Goal: Transaction & Acquisition: Register for event/course

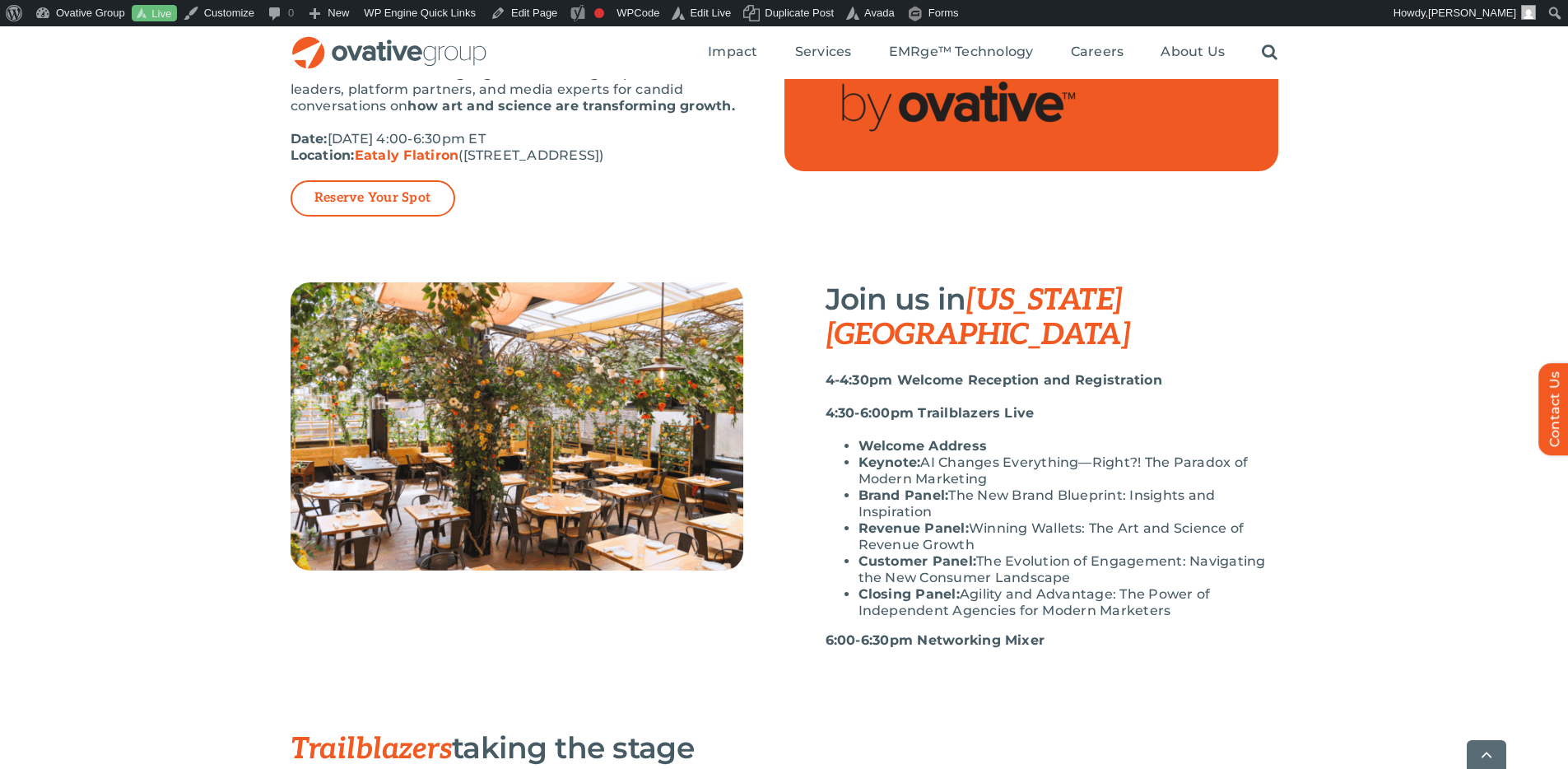
scroll to position [443, 0]
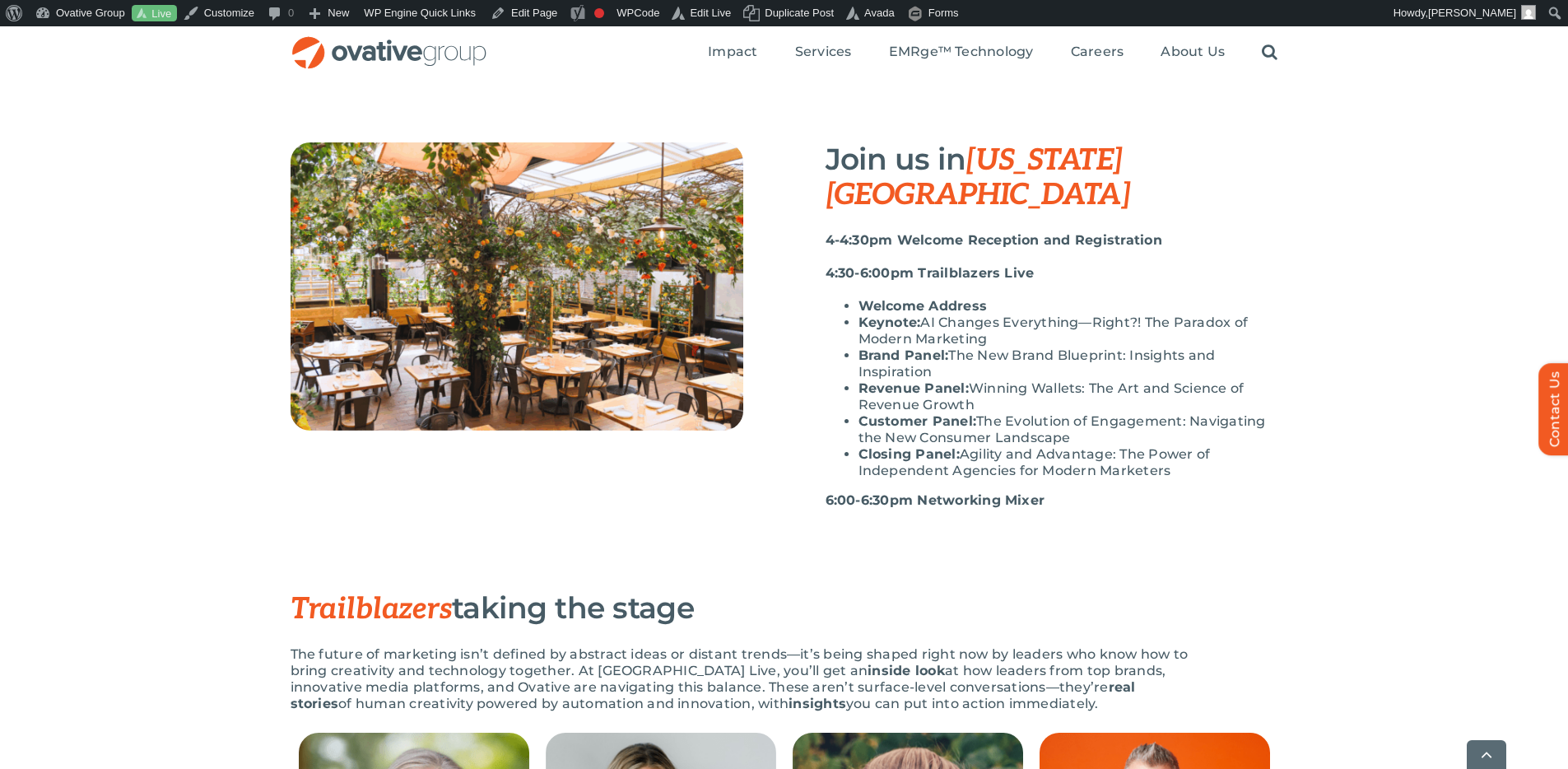
click at [997, 414] on li "Customer Panel: The Evolution of Engagement: Navigating the New Consumer Landsc…" at bounding box center [1068, 430] width 419 height 33
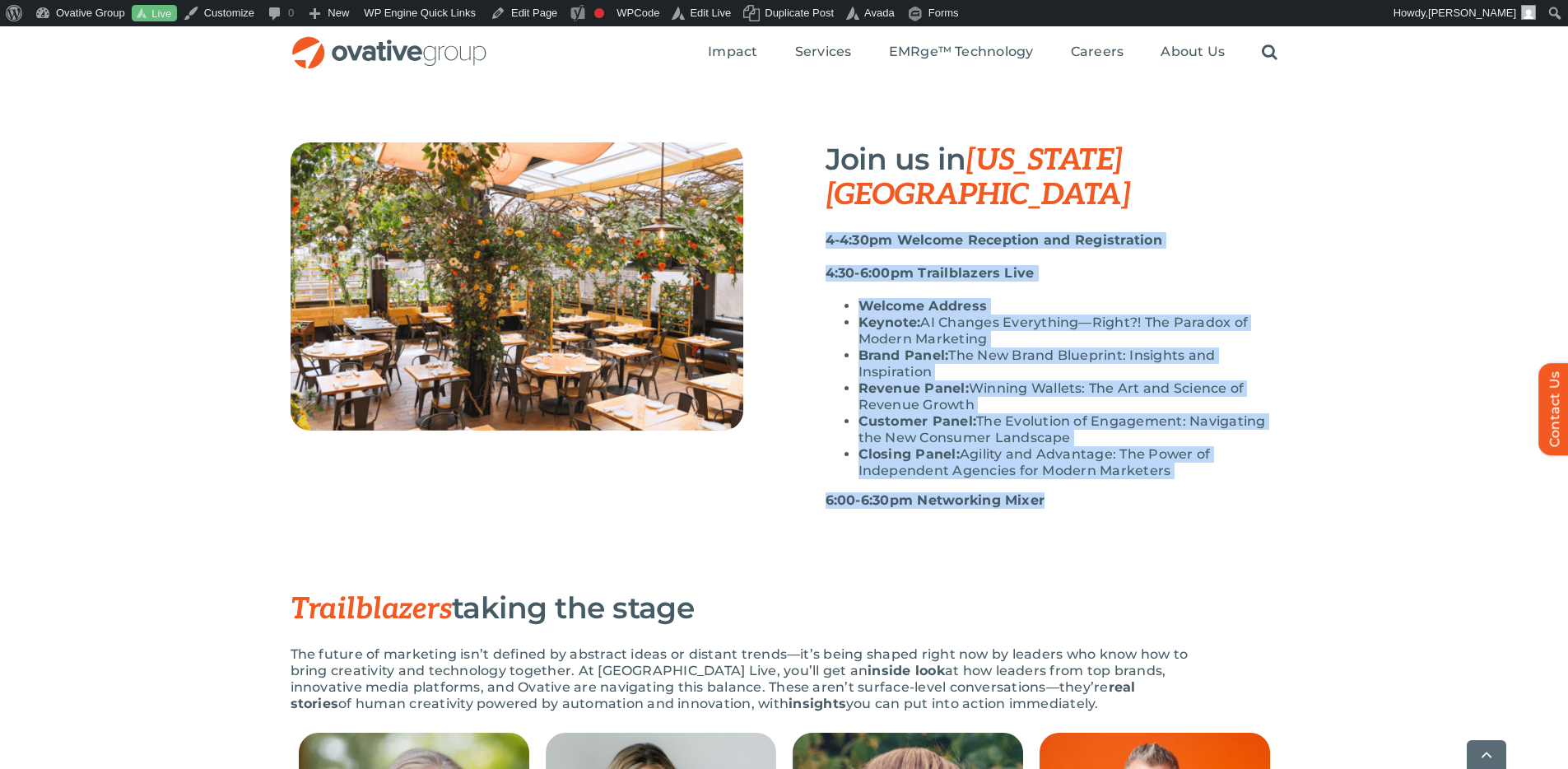
drag, startPoint x: 1048, startPoint y: 468, endPoint x: 810, endPoint y: 202, distance: 356.9
click at [810, 202] on div "Join us in New York City 4-4:30pm Welcome Reception and Registration 4:30-6:00p…" at bounding box center [1032, 334] width 494 height 383
copy div "4-4:30pm Welcome Reception and Registration 4:30-6:00pm Trailblazers Live Welco…"
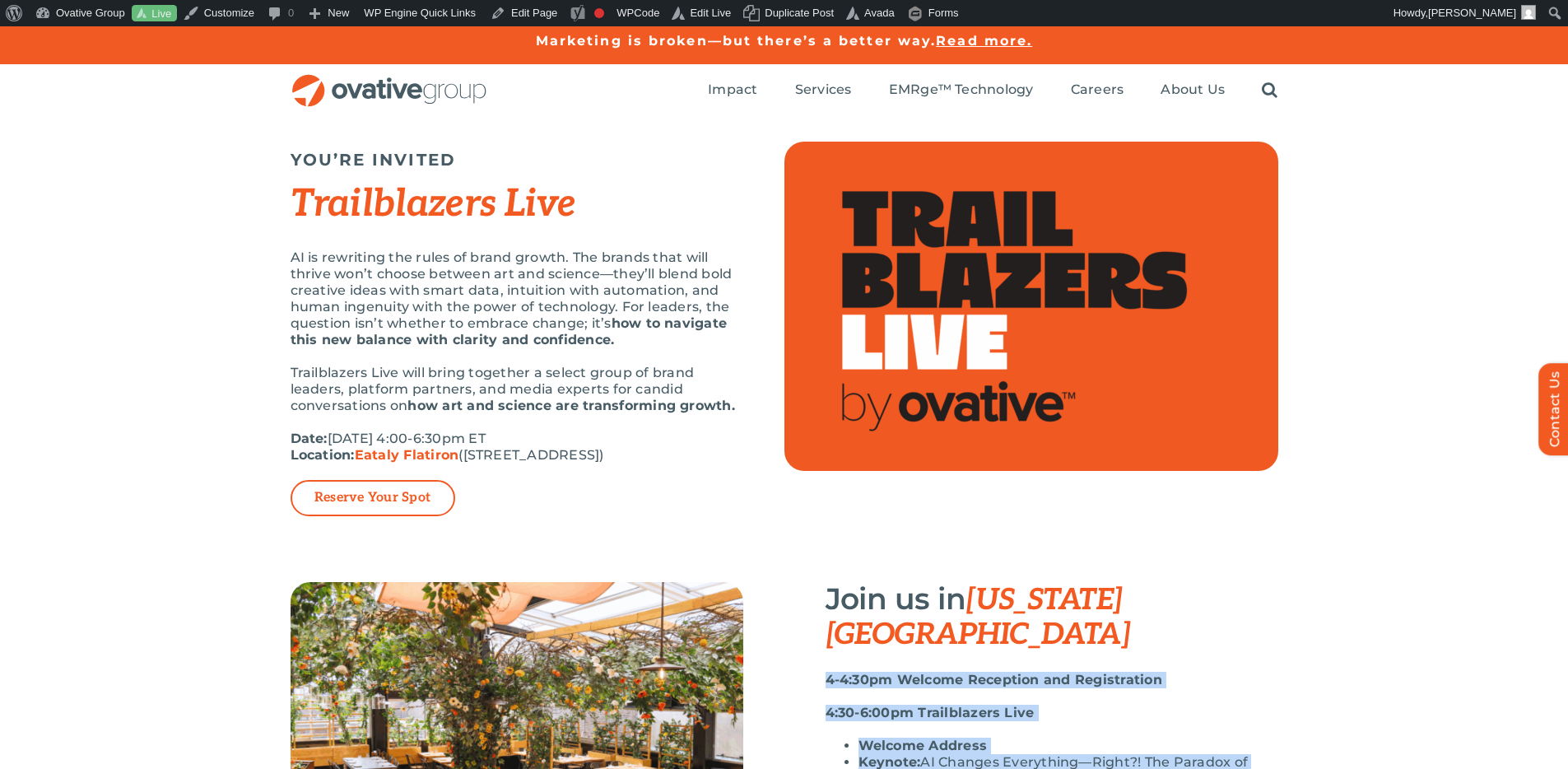
scroll to position [0, 0]
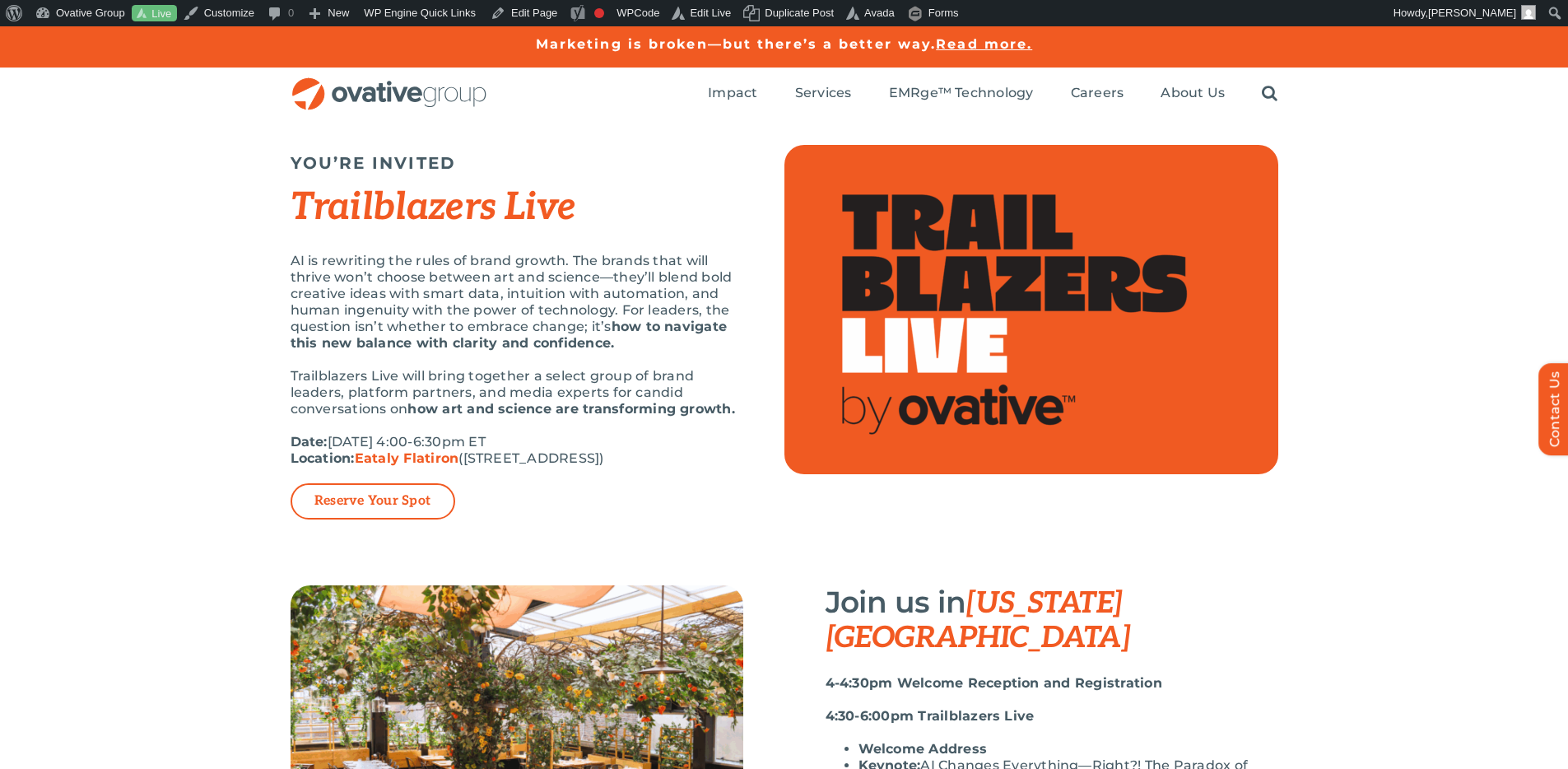
click at [579, 352] on div "AI is rewriting the rules of brand growth. The brands that will thrive won’t ch…" at bounding box center [517, 368] width 453 height 231
click at [395, 491] on p "Reserve Your Spot" at bounding box center [372, 502] width 165 height 37
click at [376, 504] on link "Reserve Your Spot" at bounding box center [372, 501] width 116 height 16
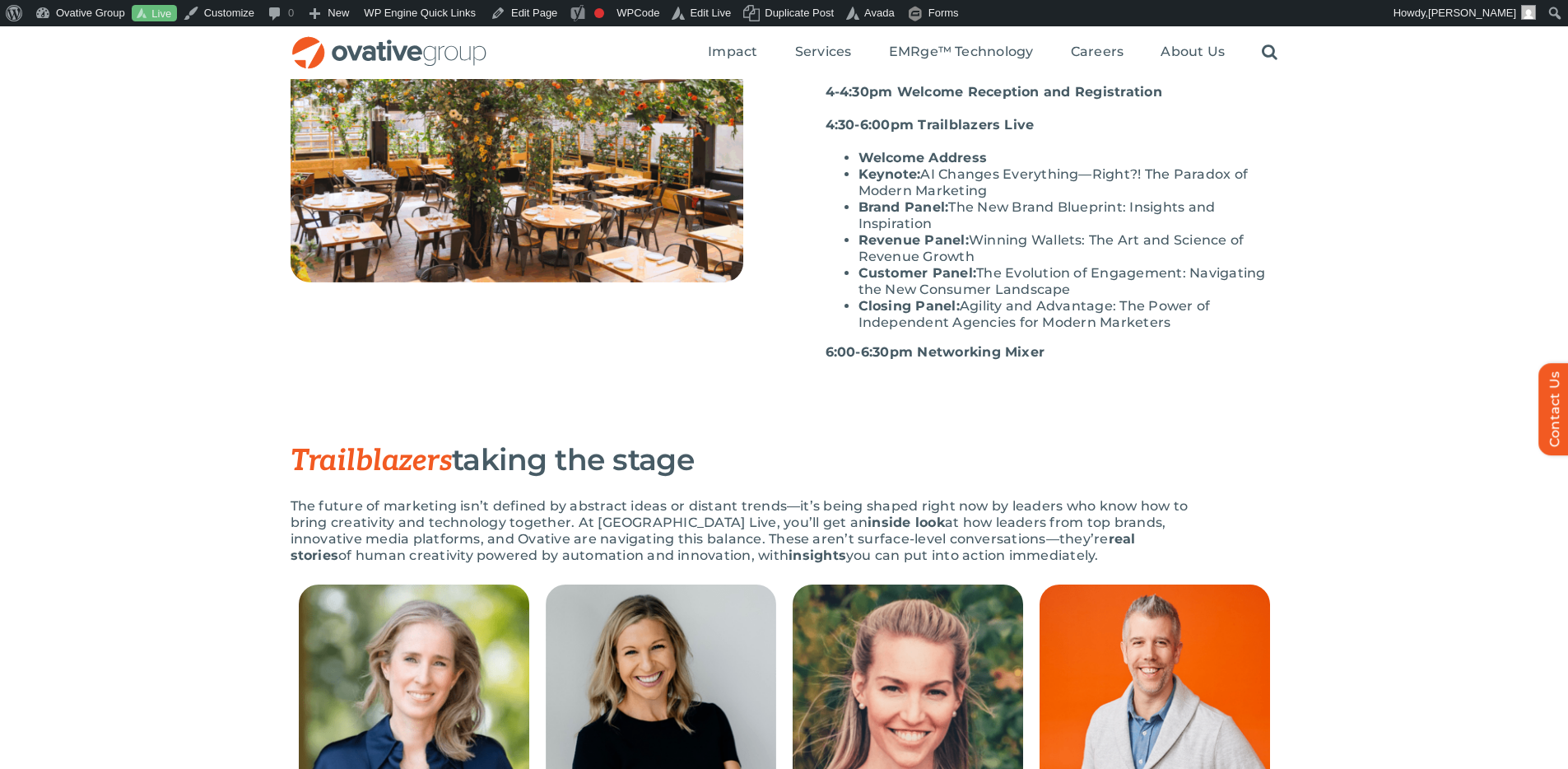
scroll to position [509, 0]
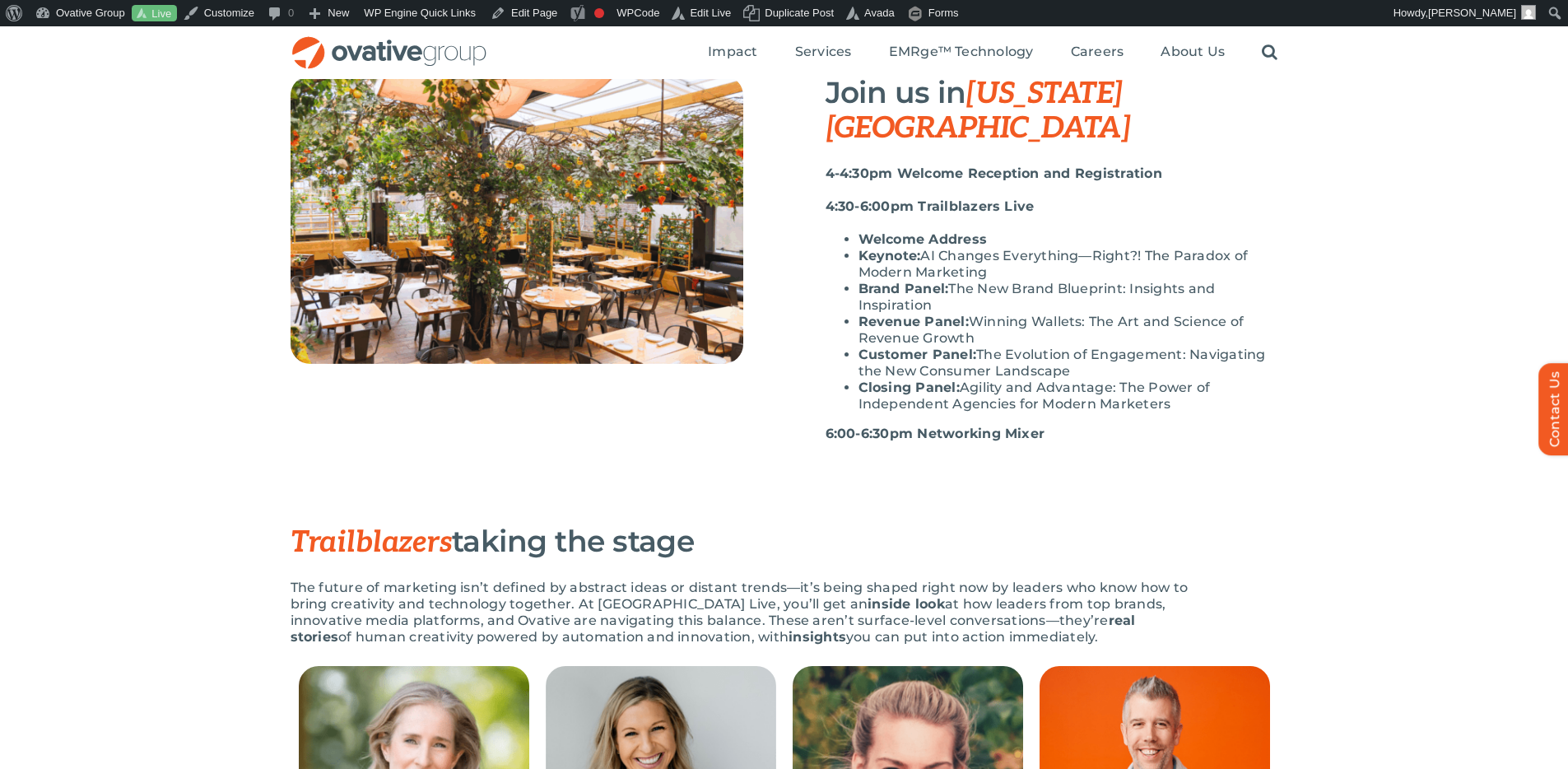
drag, startPoint x: 733, startPoint y: 474, endPoint x: 1212, endPoint y: 227, distance: 538.9
click at [733, 474] on div "Join us in New York City 4-4:30pm Welcome Reception and Registration 4:30-6:00p…" at bounding box center [784, 300] width 1568 height 449
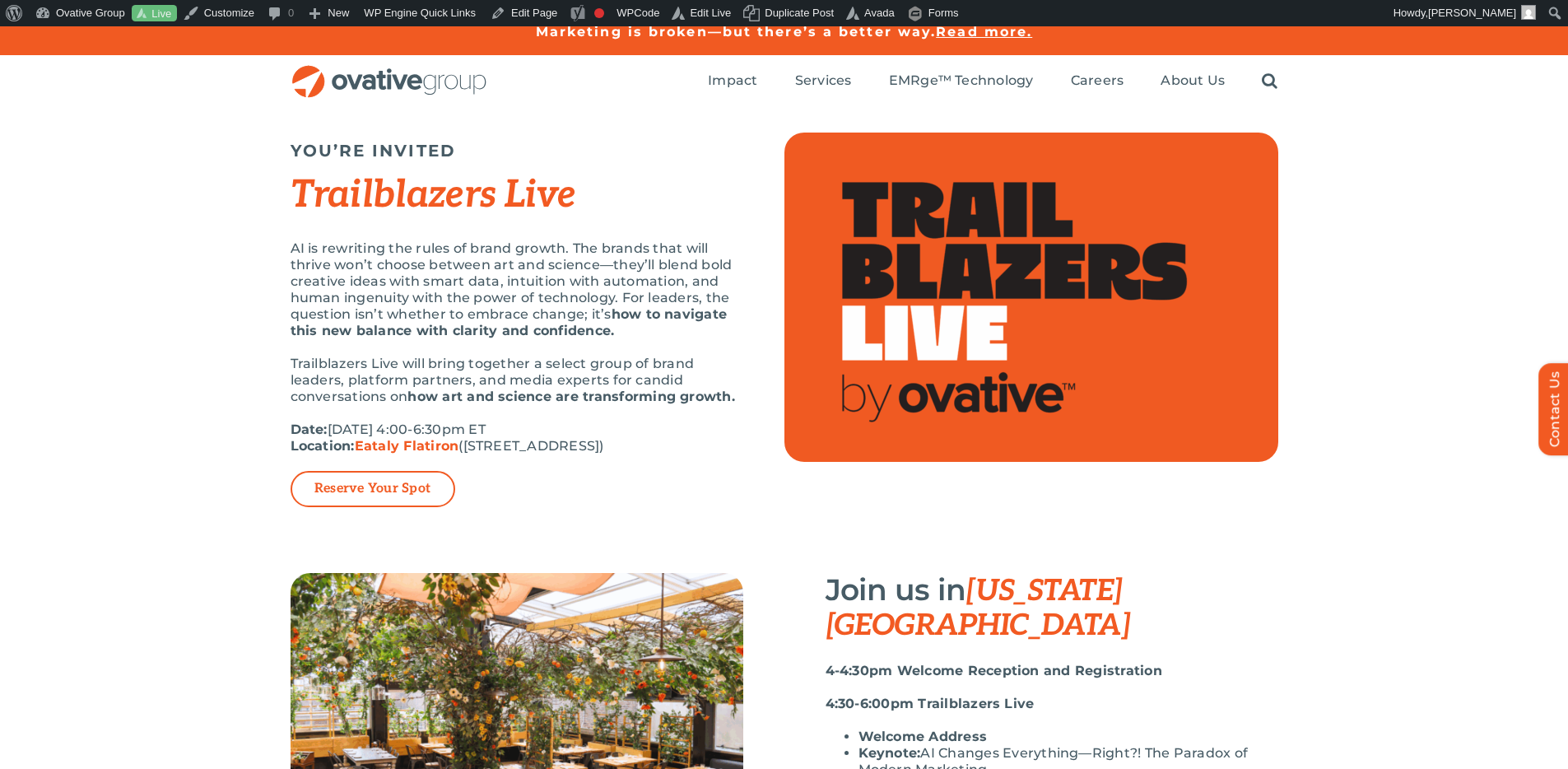
scroll to position [0, 0]
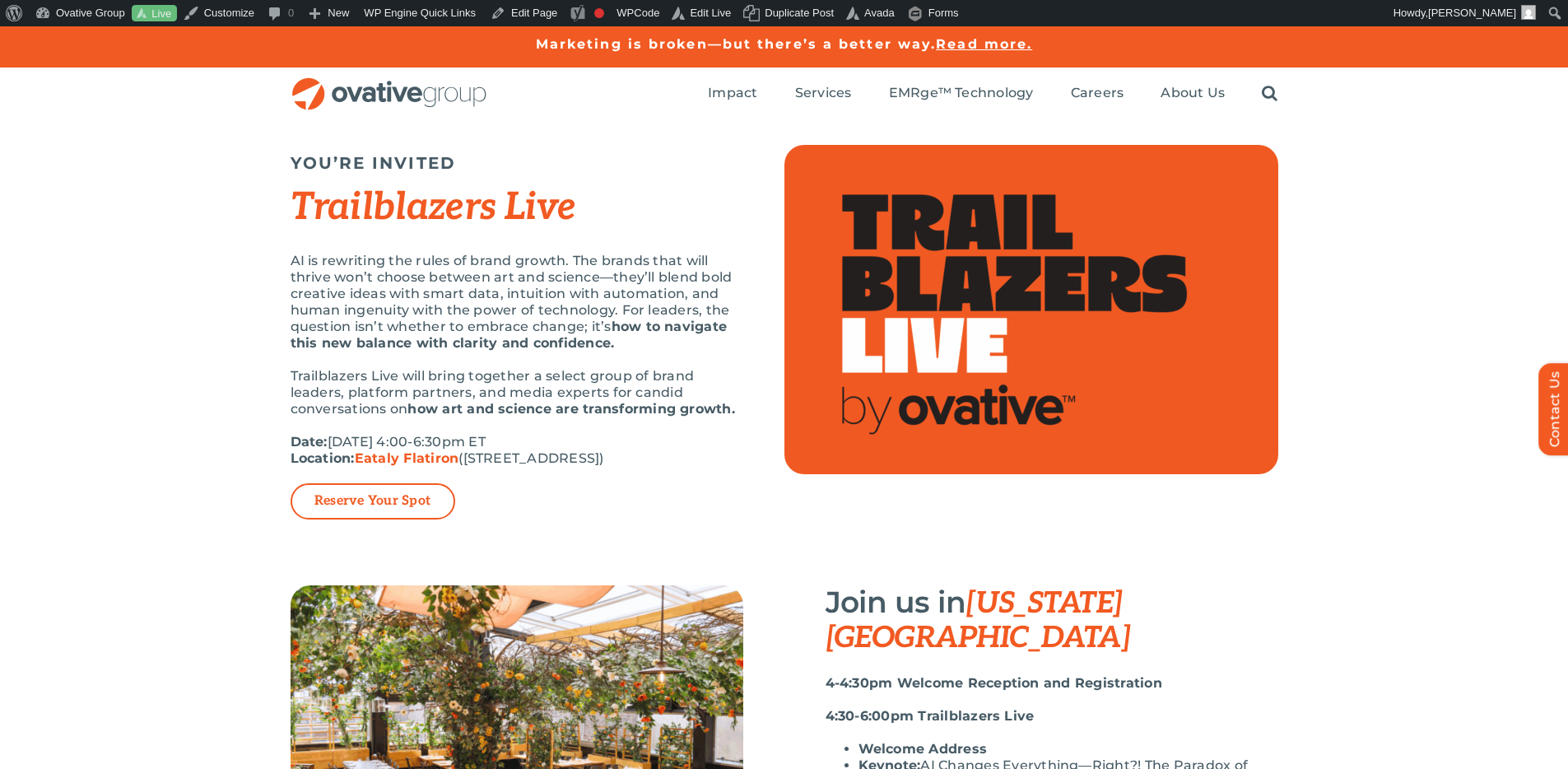
click at [638, 277] on p "AI is rewriting the rules of brand growth. The brands that will thrive won’t ch…" at bounding box center [517, 302] width 453 height 98
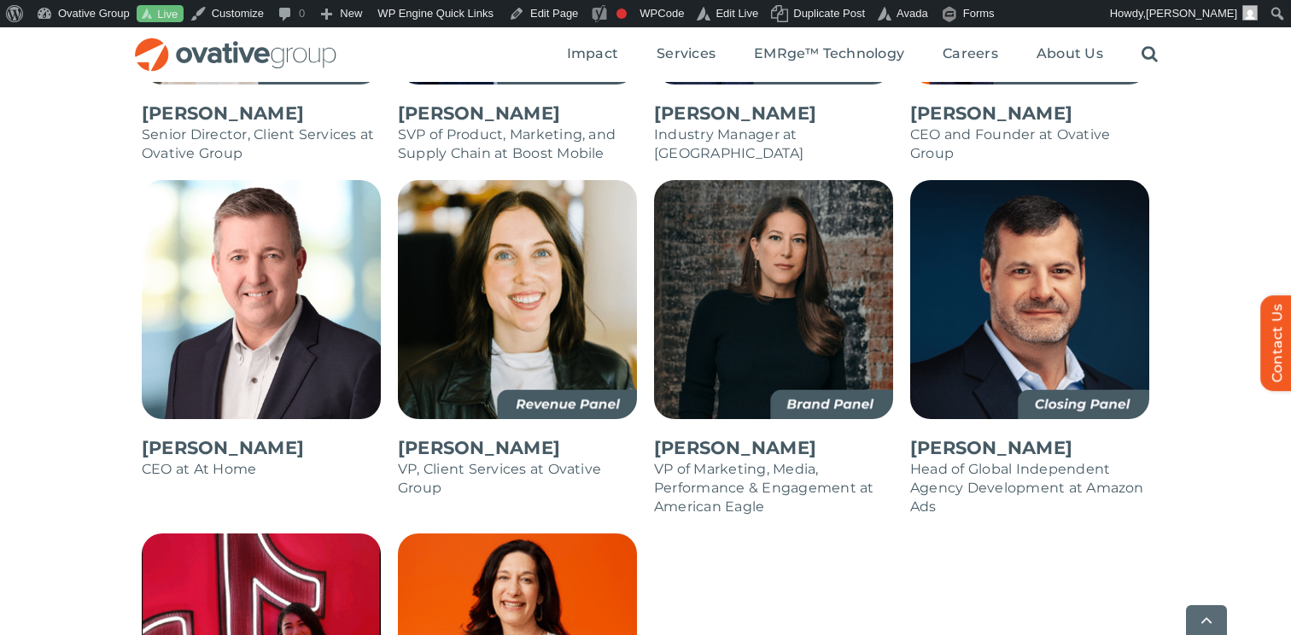
scroll to position [1736, 0]
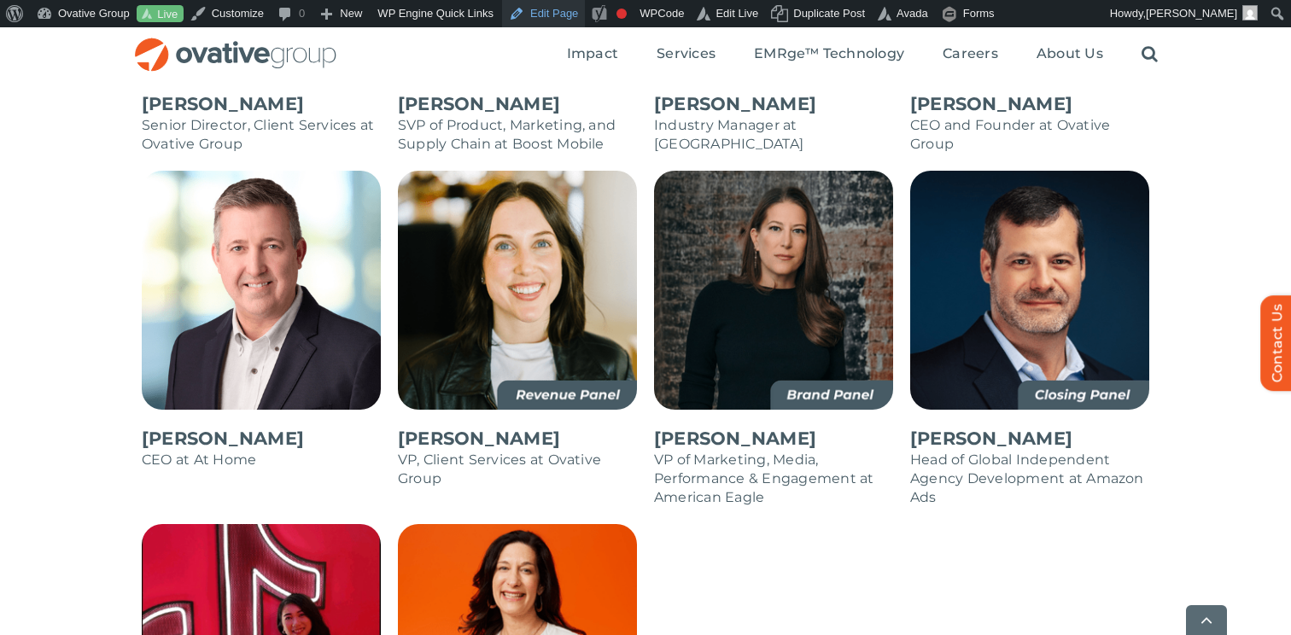
click at [550, 15] on link "Edit Page" at bounding box center [543, 13] width 83 height 27
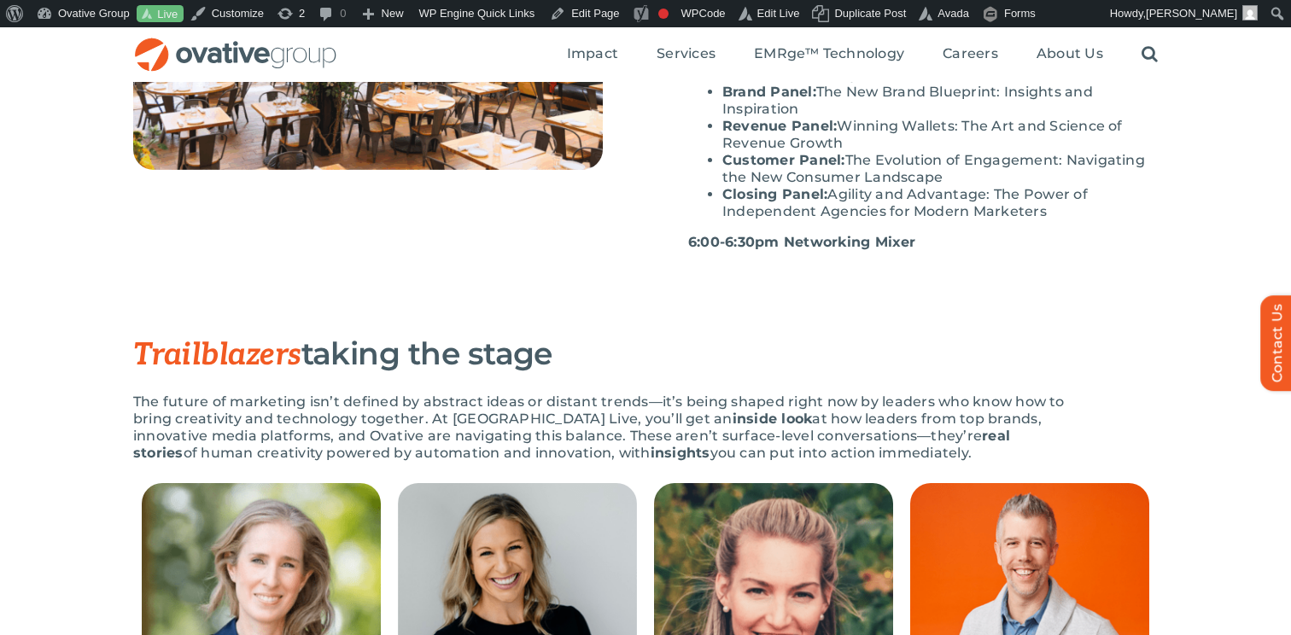
scroll to position [676, 0]
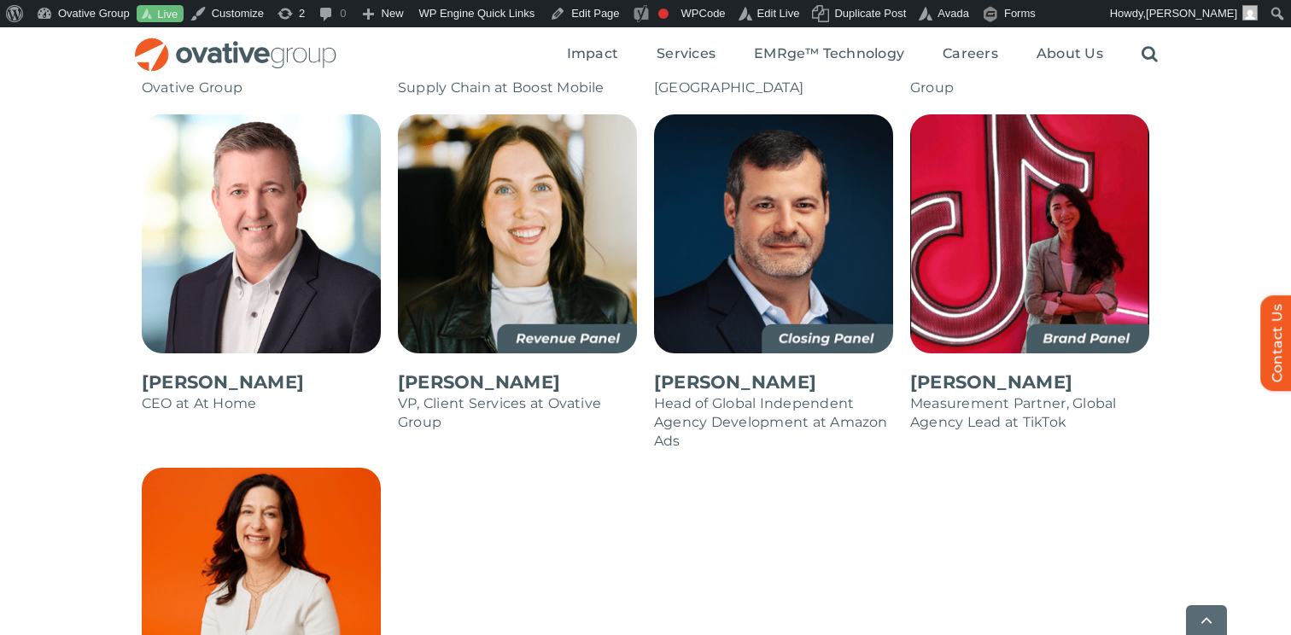
scroll to position [1797, 0]
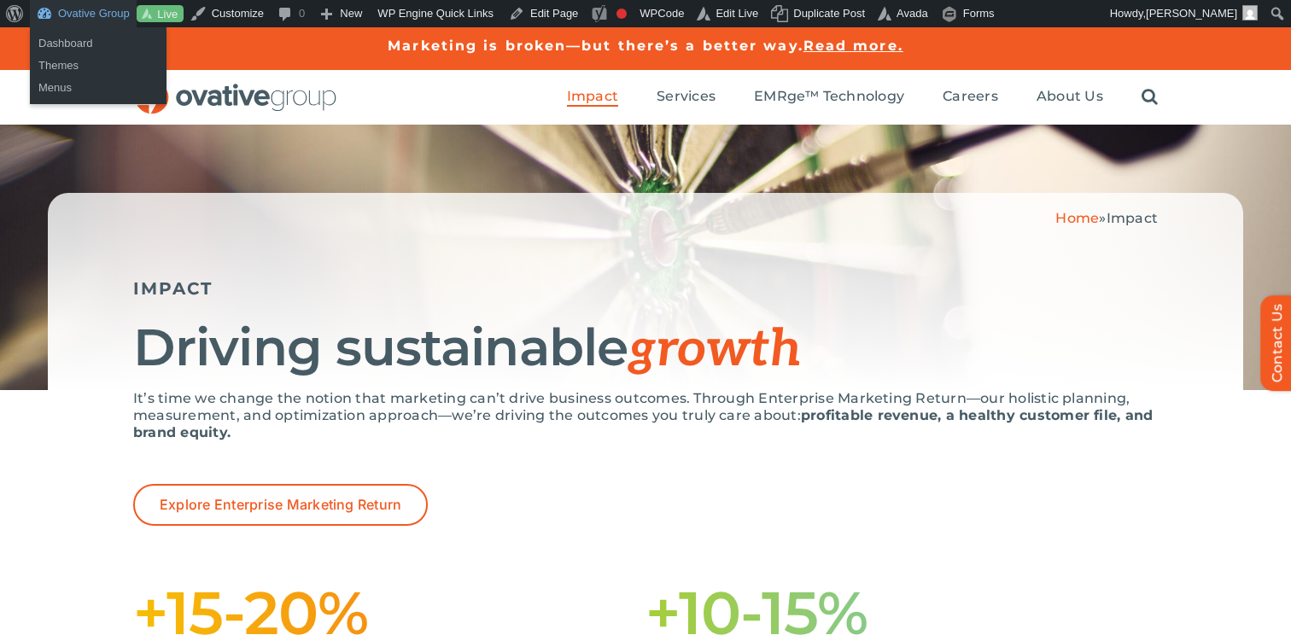
click at [99, 8] on link "Ovative Group" at bounding box center [83, 13] width 107 height 27
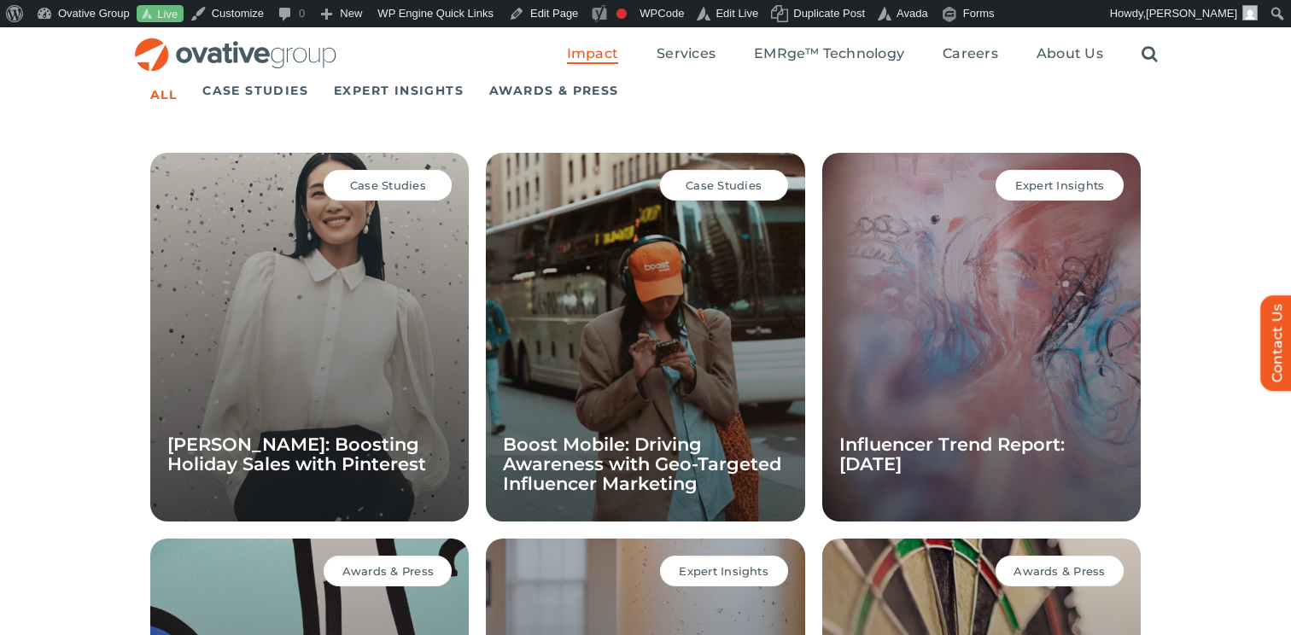
scroll to position [1178, 0]
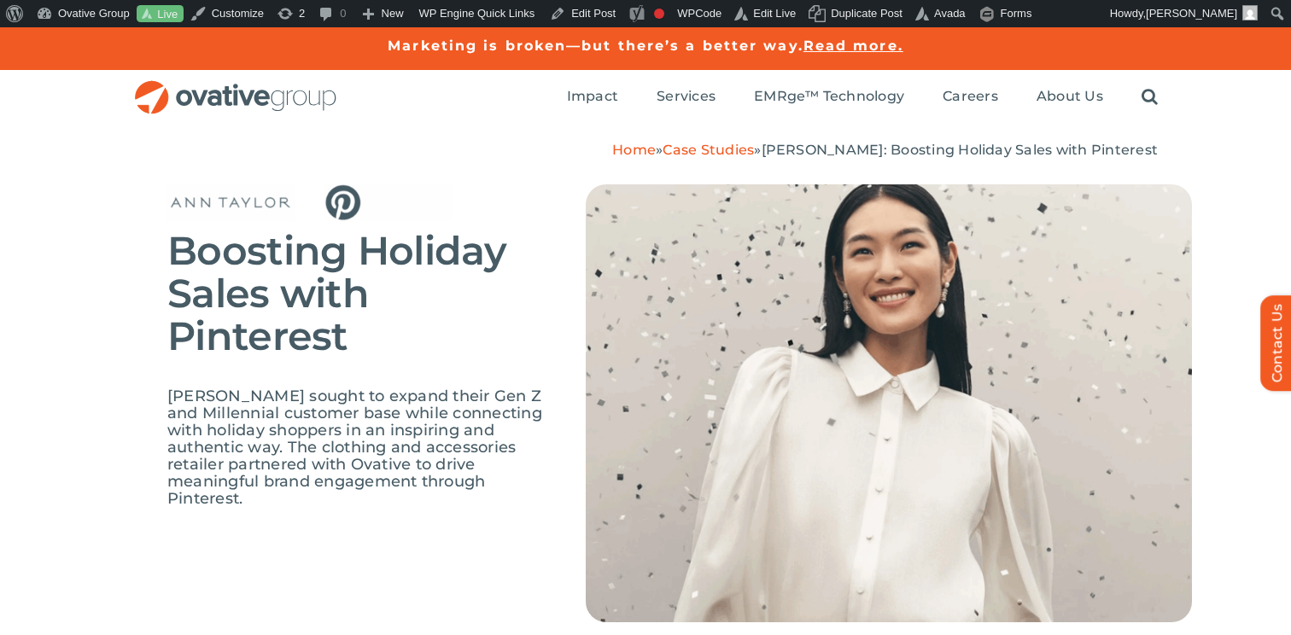
click at [486, 412] on span "Ann Taylor sought to expand their Gen Z and Millennial customer base while conn…" at bounding box center [354, 447] width 375 height 121
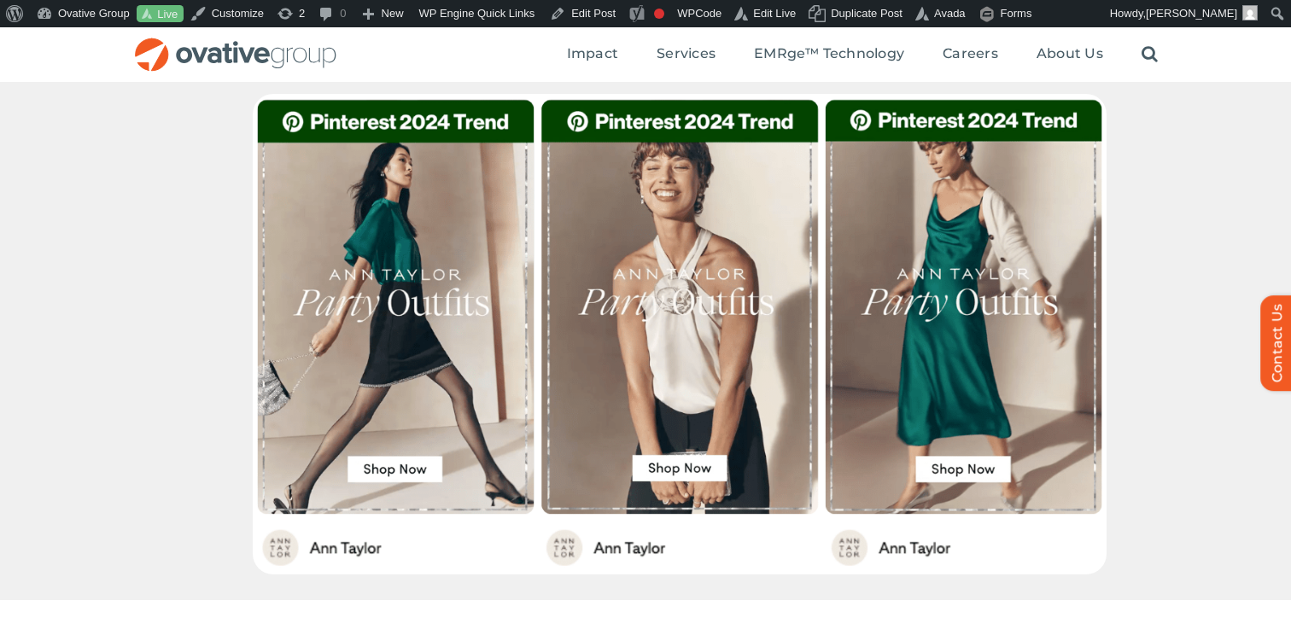
scroll to position [954, 0]
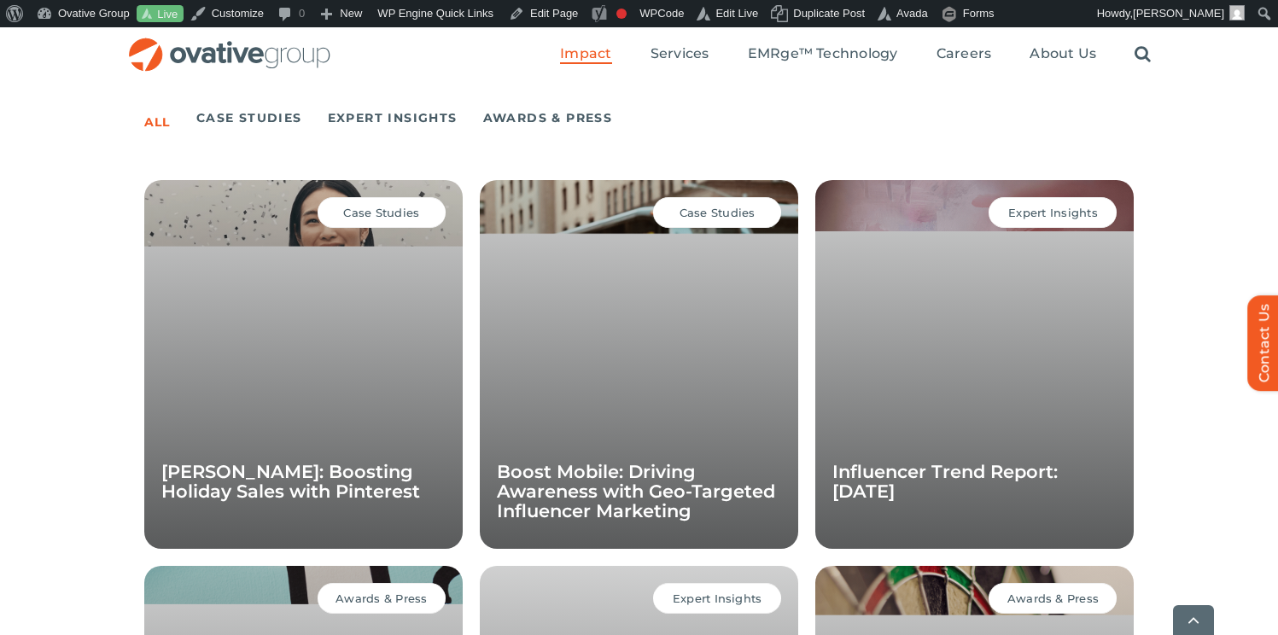
scroll to position [1208, 0]
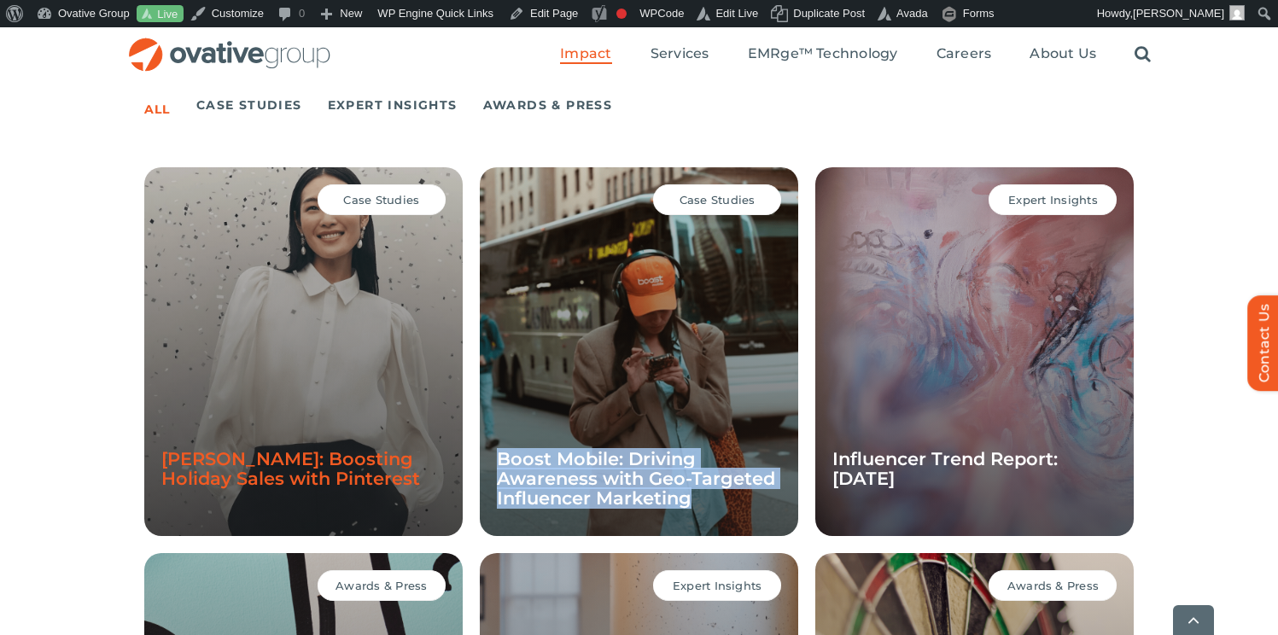
click at [330, 448] on link "[PERSON_NAME]: Boosting Holiday Sales with Pinterest" at bounding box center [290, 468] width 259 height 41
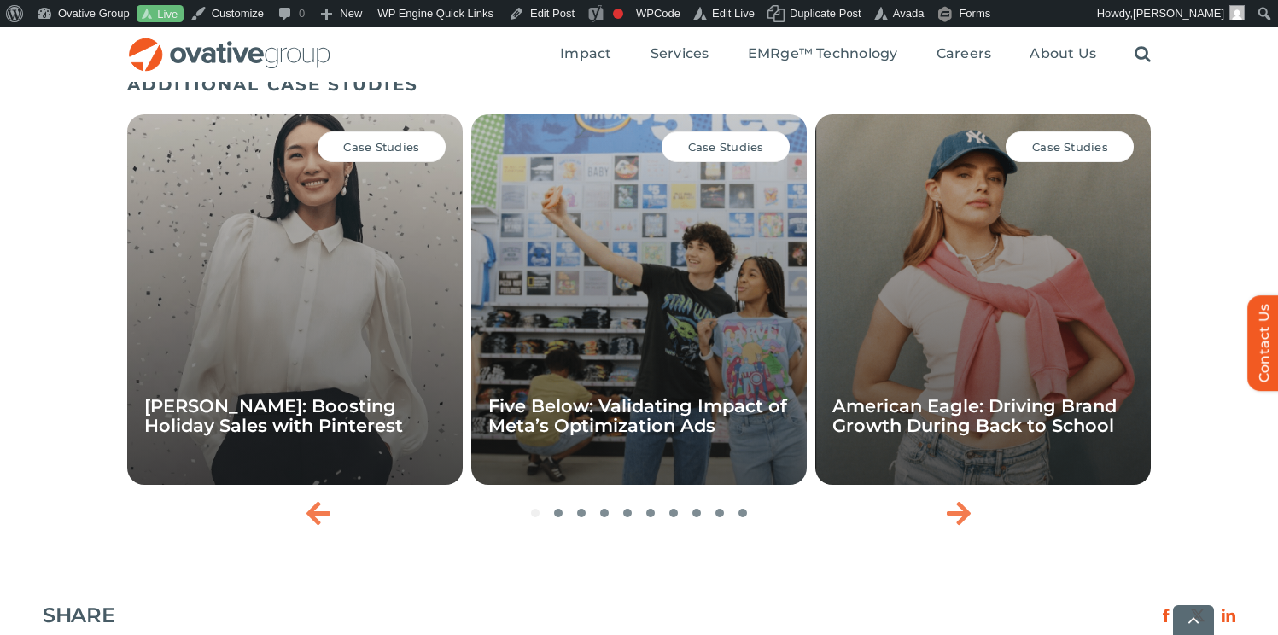
scroll to position [2534, 0]
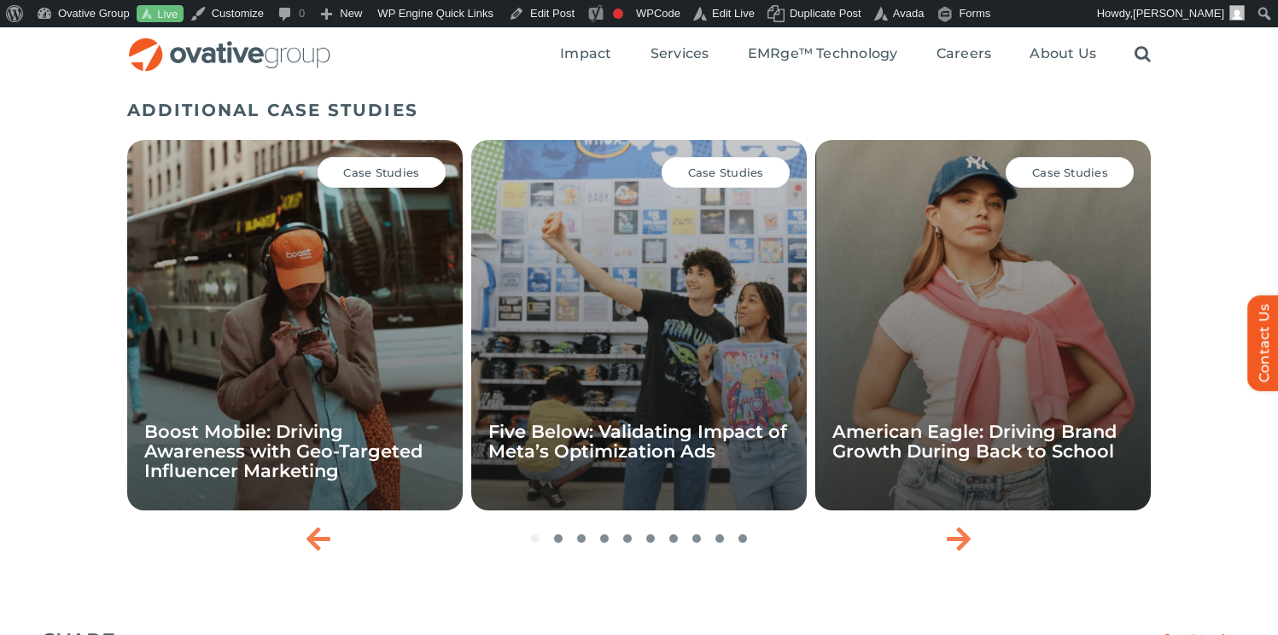
scroll to position [2134, 0]
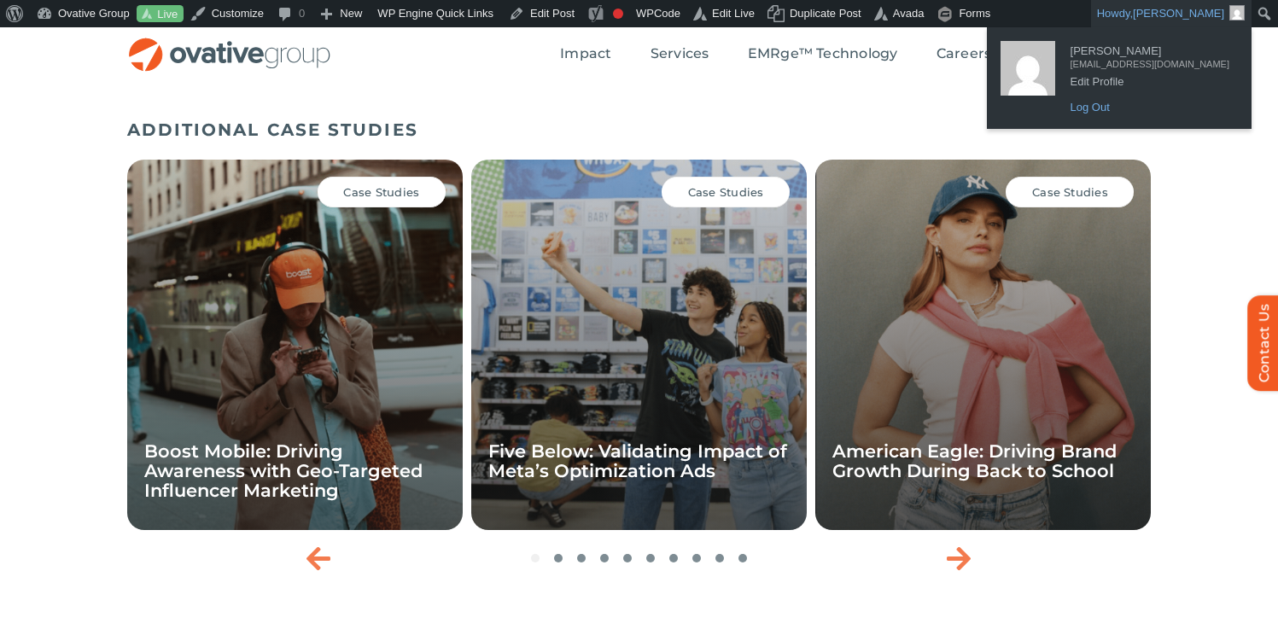
click at [1127, 104] on link "Log Out" at bounding box center [1150, 107] width 176 height 22
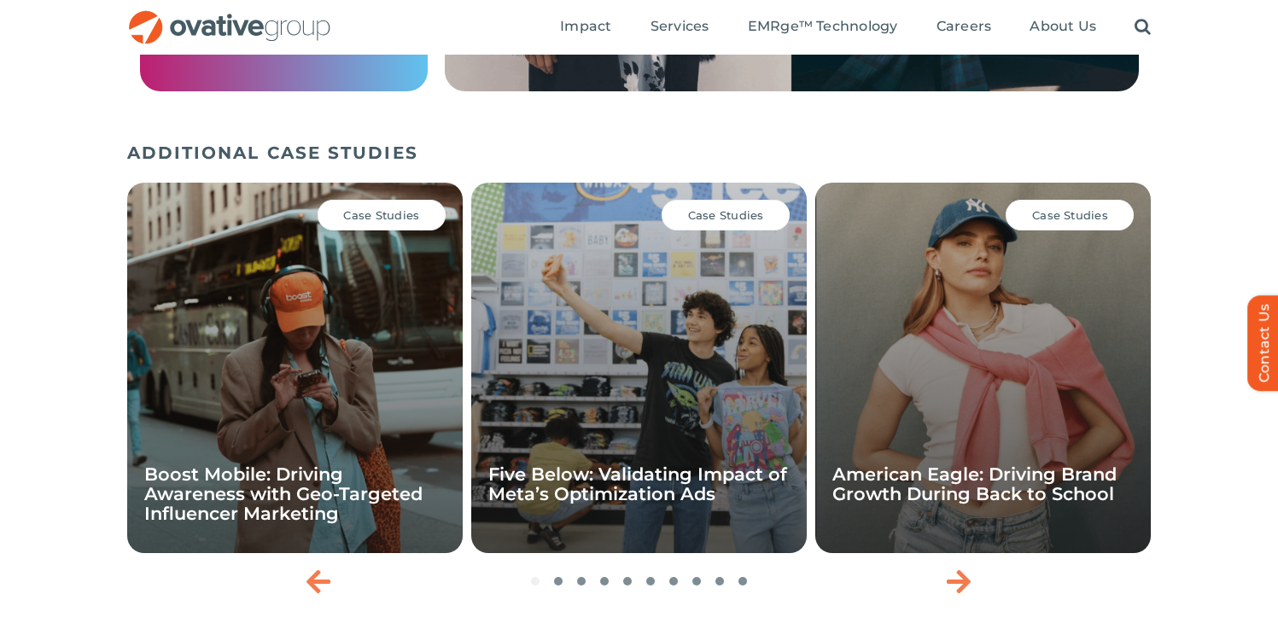
scroll to position [2077, 0]
